Goal: Use online tool/utility: Utilize a website feature to perform a specific function

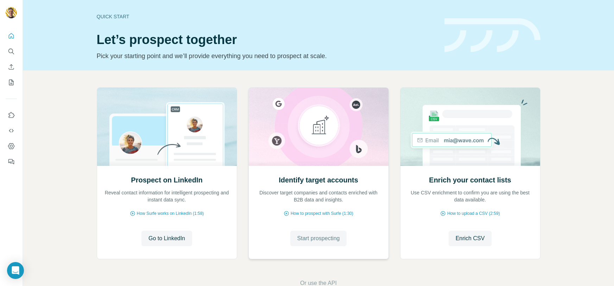
click at [324, 238] on span "Start prospecting" at bounding box center [318, 238] width 43 height 8
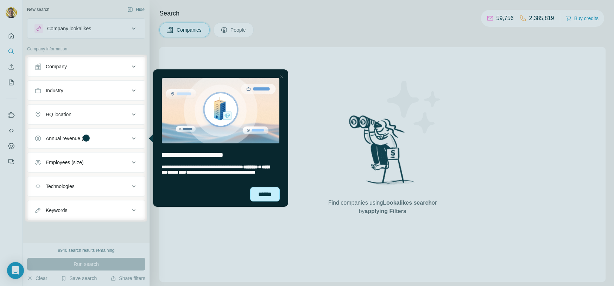
click at [266, 192] on div "******" at bounding box center [265, 194] width 30 height 14
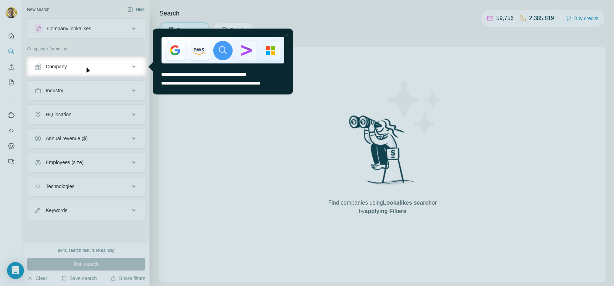
click at [286, 36] on div at bounding box center [285, 35] width 8 height 8
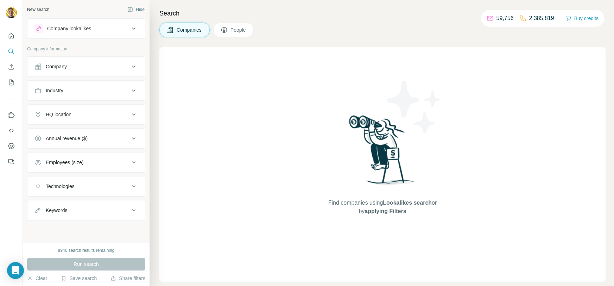
click at [83, 157] on button "Employees (size)" at bounding box center [86, 162] width 118 height 17
click at [36, 189] on icon at bounding box center [38, 190] width 8 height 8
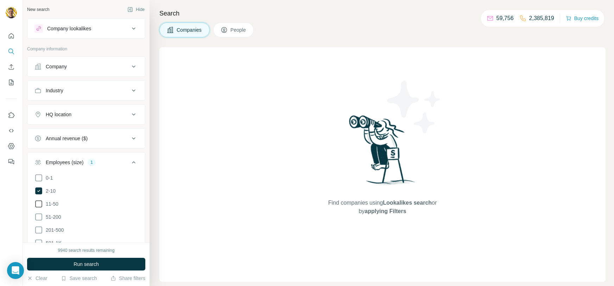
click at [39, 201] on icon at bounding box center [38, 204] width 8 height 8
click at [134, 160] on icon at bounding box center [133, 162] width 8 height 8
click at [134, 139] on icon at bounding box center [133, 138] width 8 height 8
click at [38, 158] on li "0-1M" at bounding box center [85, 154] width 103 height 9
click at [38, 166] on icon at bounding box center [38, 167] width 8 height 8
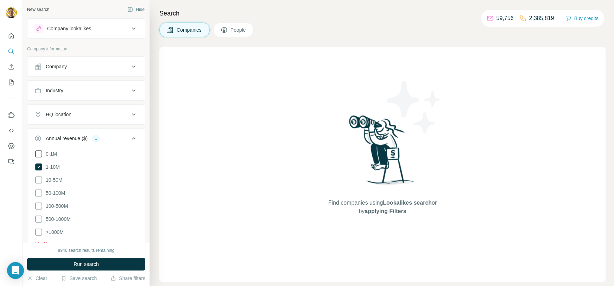
click at [41, 153] on div "0-1M" at bounding box center [45, 154] width 23 height 8
click at [38, 154] on icon at bounding box center [38, 154] width 8 height 8
click at [40, 179] on icon at bounding box center [38, 180] width 8 height 8
click at [119, 116] on div "HQ location" at bounding box center [81, 114] width 95 height 7
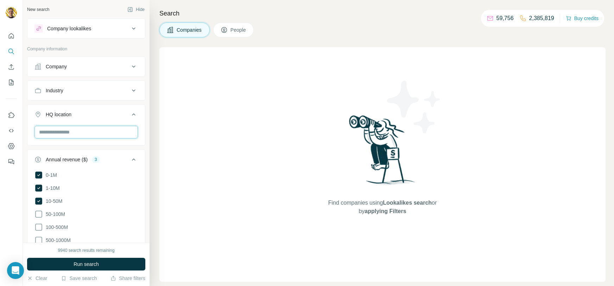
click at [78, 130] on input "text" at bounding box center [85, 132] width 103 height 13
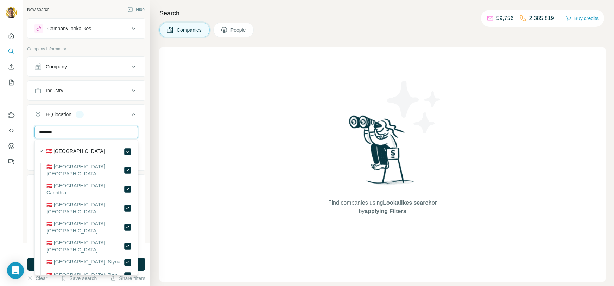
drag, startPoint x: 66, startPoint y: 129, endPoint x: 32, endPoint y: 133, distance: 34.4
click at [32, 133] on div "******* [GEOGRAPHIC_DATA] Clear all" at bounding box center [86, 147] width 118 height 43
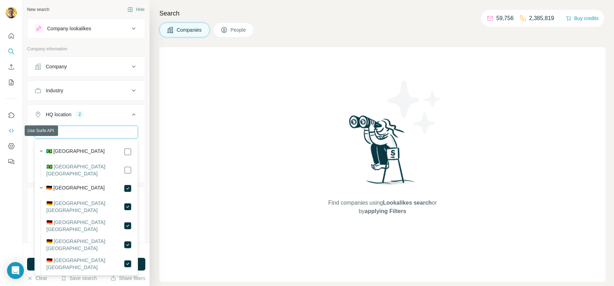
drag, startPoint x: 56, startPoint y: 131, endPoint x: 6, endPoint y: 129, distance: 50.0
click at [6, 129] on div "New search Hide Company lookalikes Company information Company Industry HQ loca…" at bounding box center [307, 143] width 614 height 286
click at [84, 133] on input "***" at bounding box center [85, 132] width 103 height 13
drag, startPoint x: 84, startPoint y: 130, endPoint x: 36, endPoint y: 136, distance: 48.5
click at [36, 136] on input "***" at bounding box center [85, 132] width 103 height 13
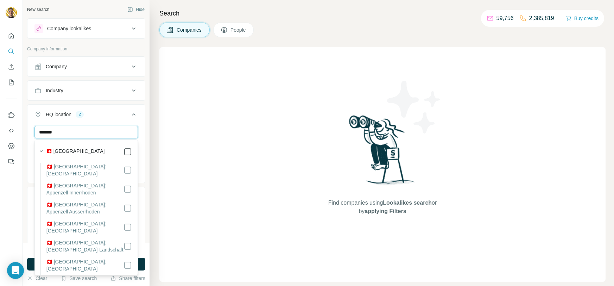
type input "*******"
click at [132, 88] on icon at bounding box center [133, 90] width 8 height 8
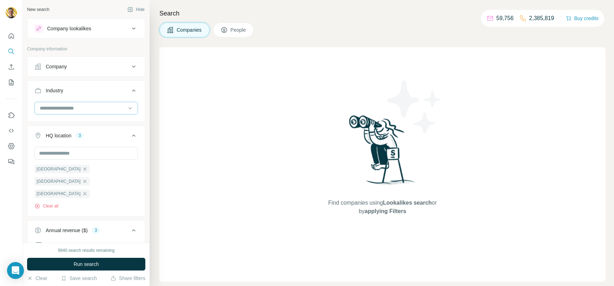
click at [112, 103] on div at bounding box center [82, 108] width 87 height 12
click at [58, 135] on p "Analytics" at bounding box center [50, 136] width 20 height 7
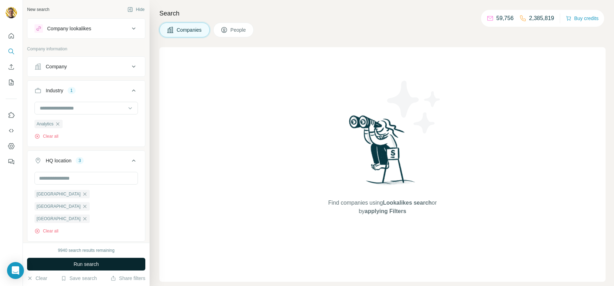
click at [87, 267] on button "Run search" at bounding box center [86, 264] width 118 height 13
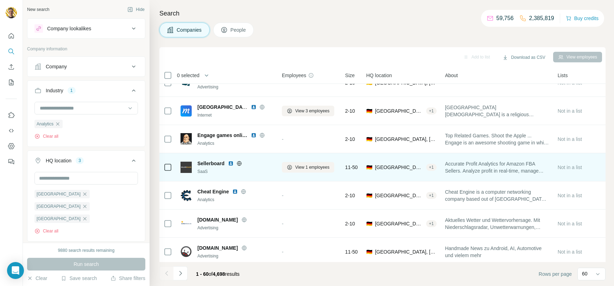
scroll to position [20, 0]
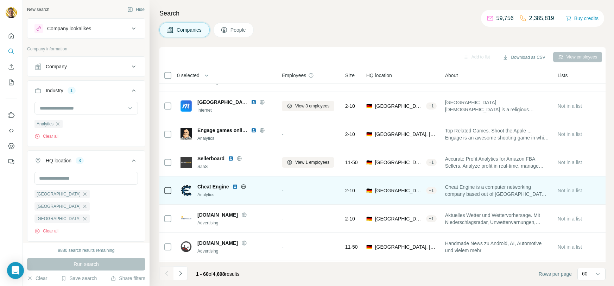
click at [244, 185] on icon at bounding box center [244, 187] width 6 height 6
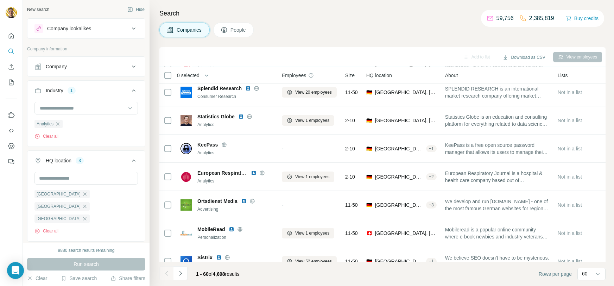
scroll to position [283, 0]
